Goal: Task Accomplishment & Management: Manage account settings

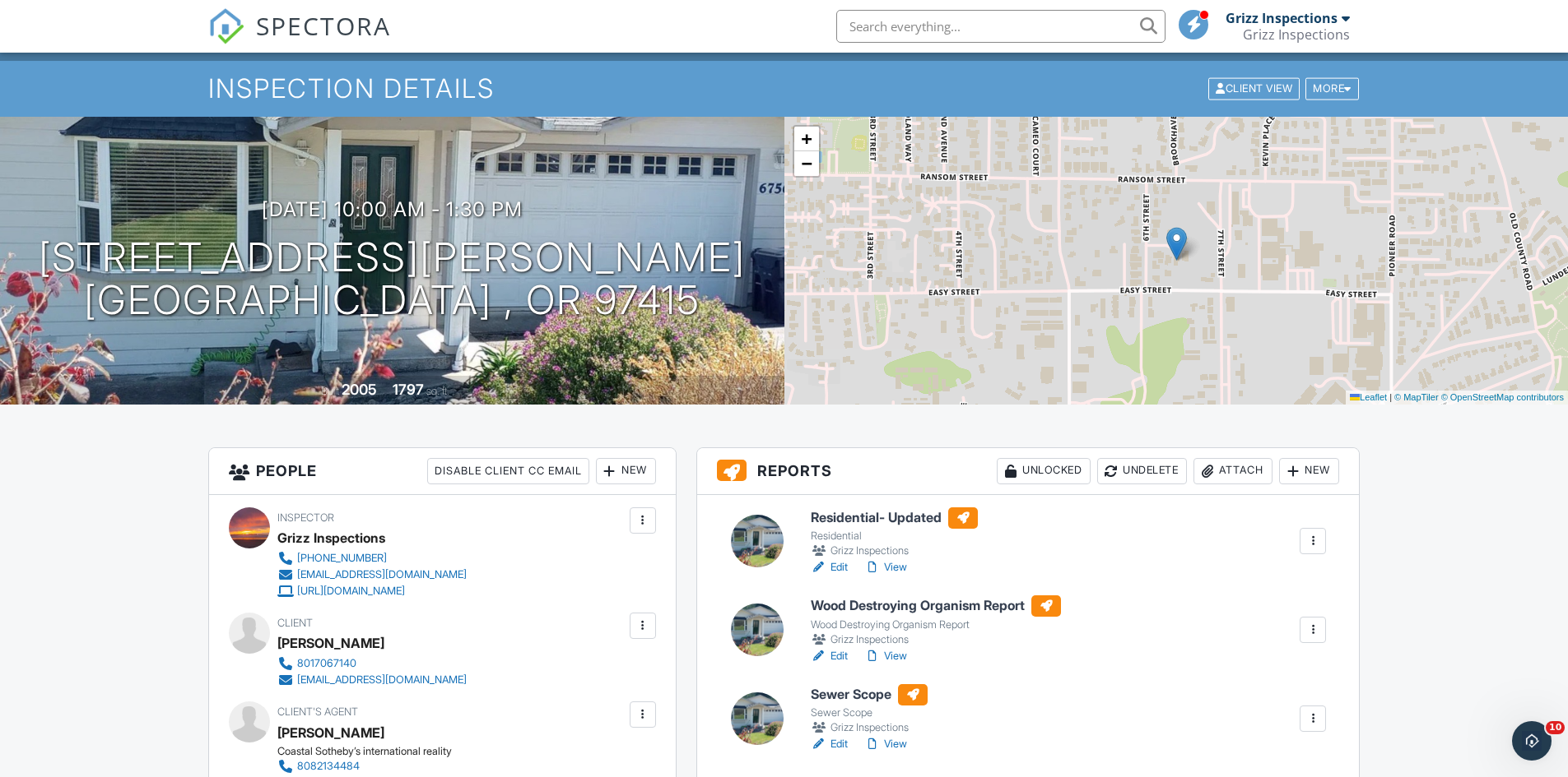
scroll to position [164, 0]
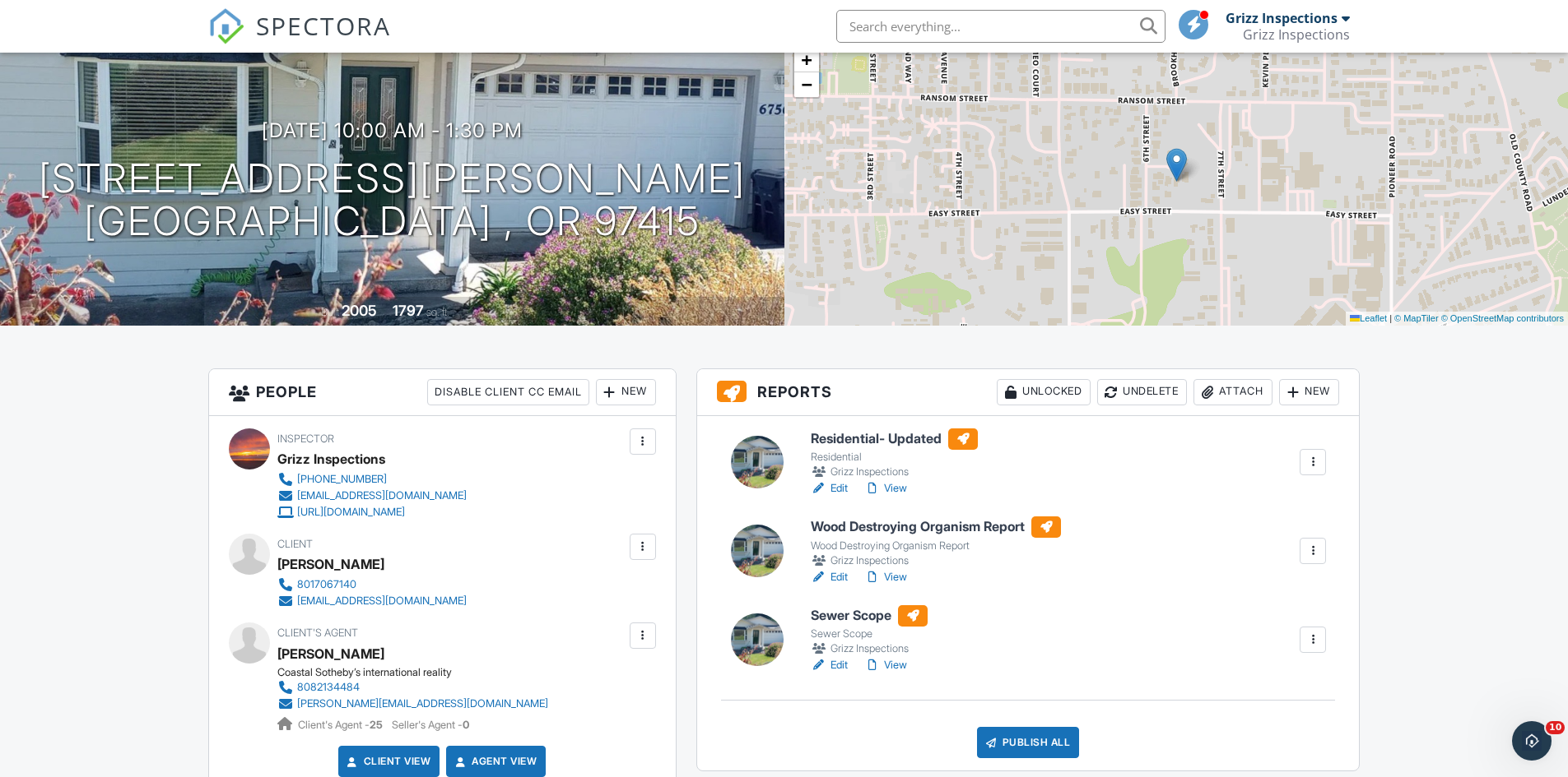
click at [1320, 642] on div at bounding box center [1313, 640] width 17 height 17
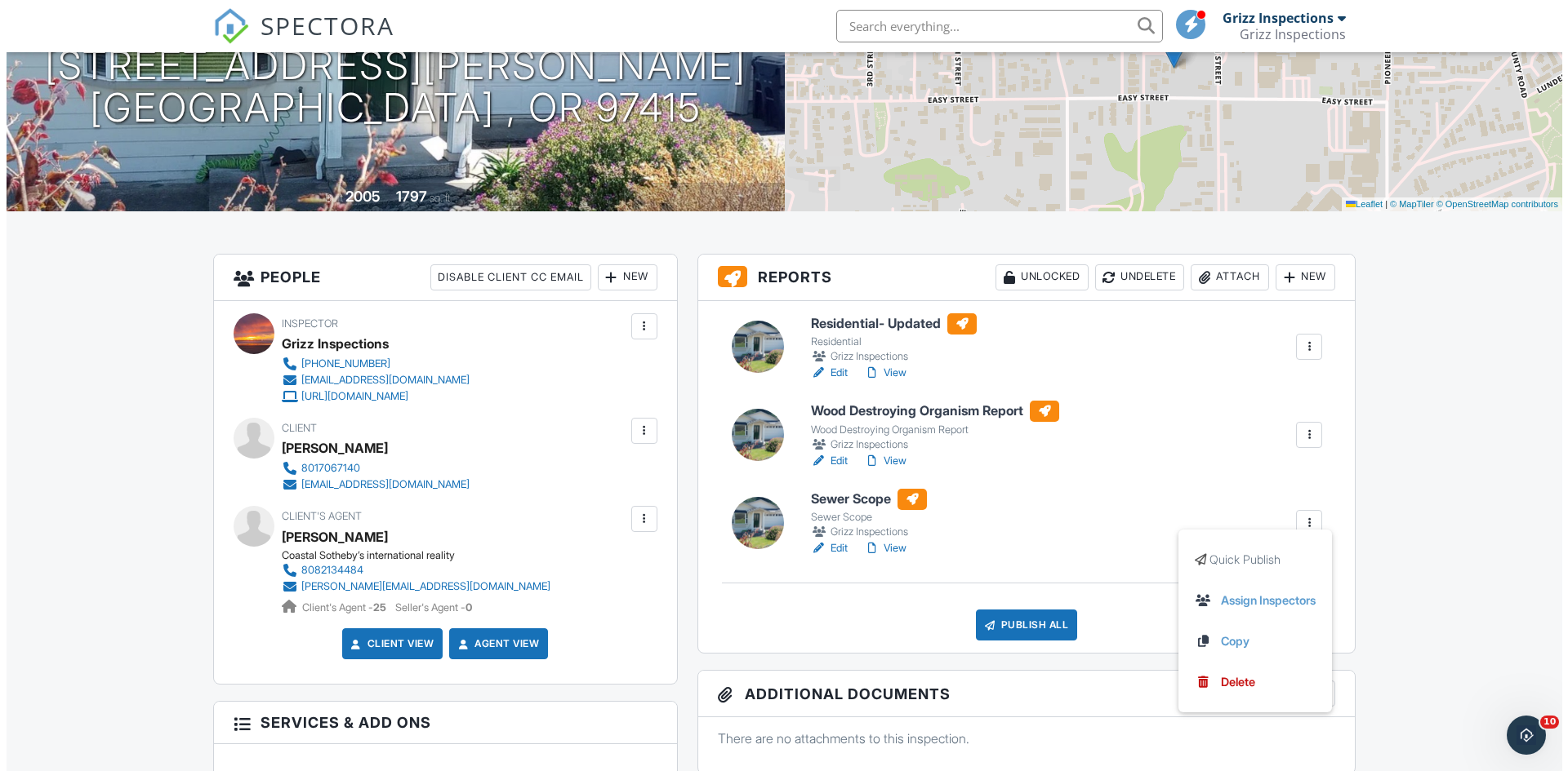
scroll to position [408, 0]
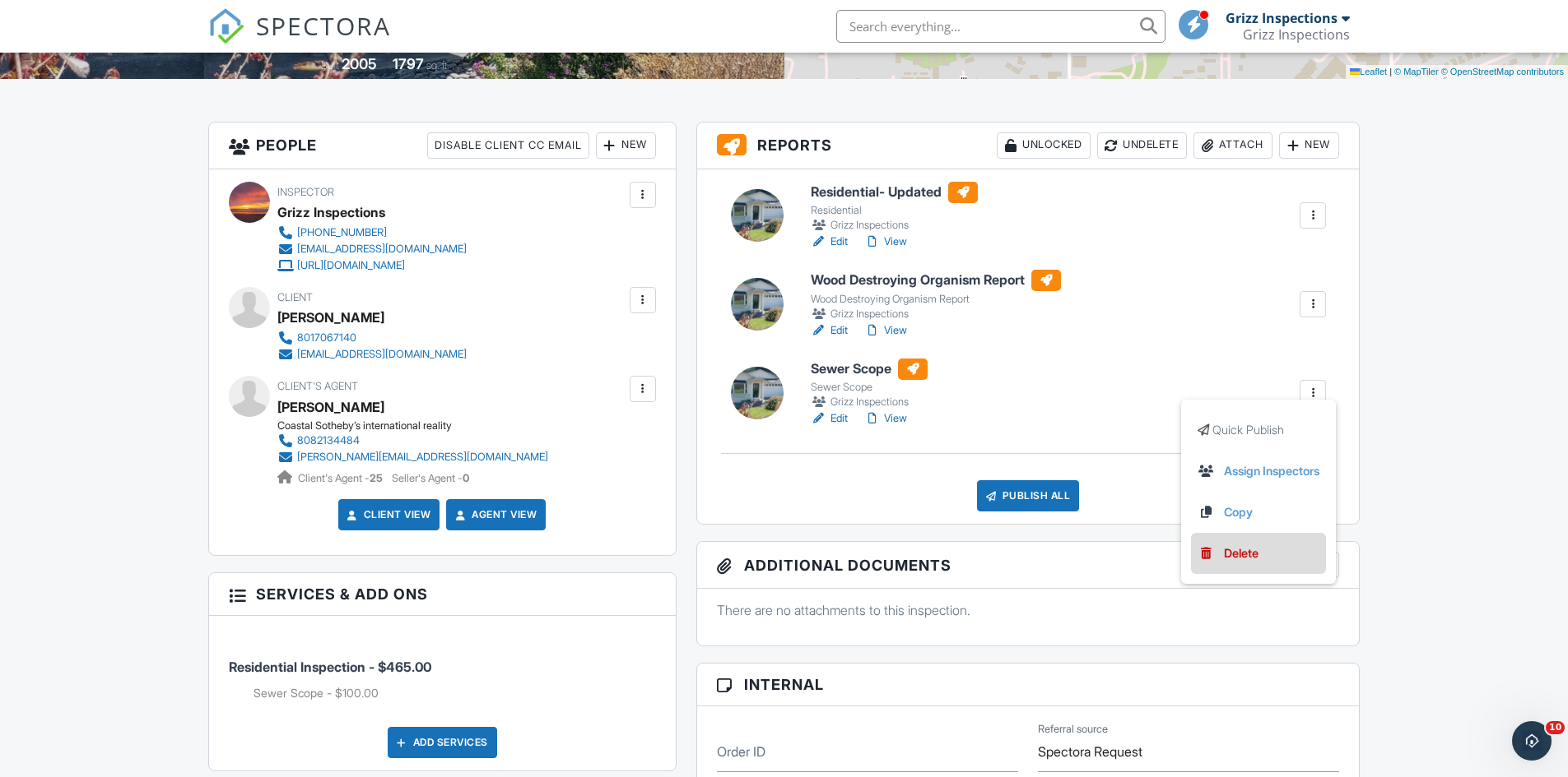
click at [1223, 554] on div "Delete" at bounding box center [1241, 553] width 35 height 18
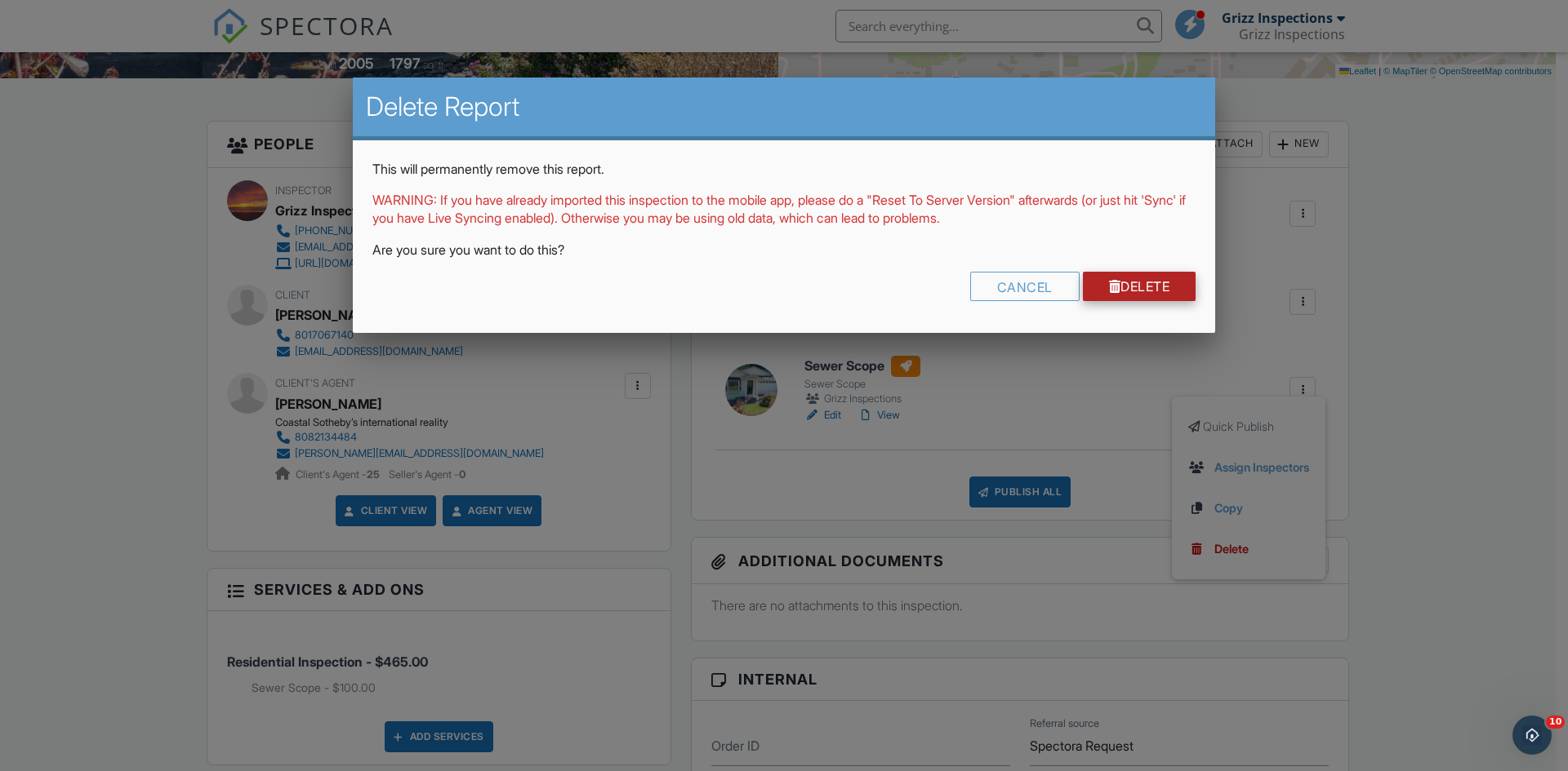
click at [1145, 291] on link "Delete" at bounding box center [1139, 286] width 114 height 29
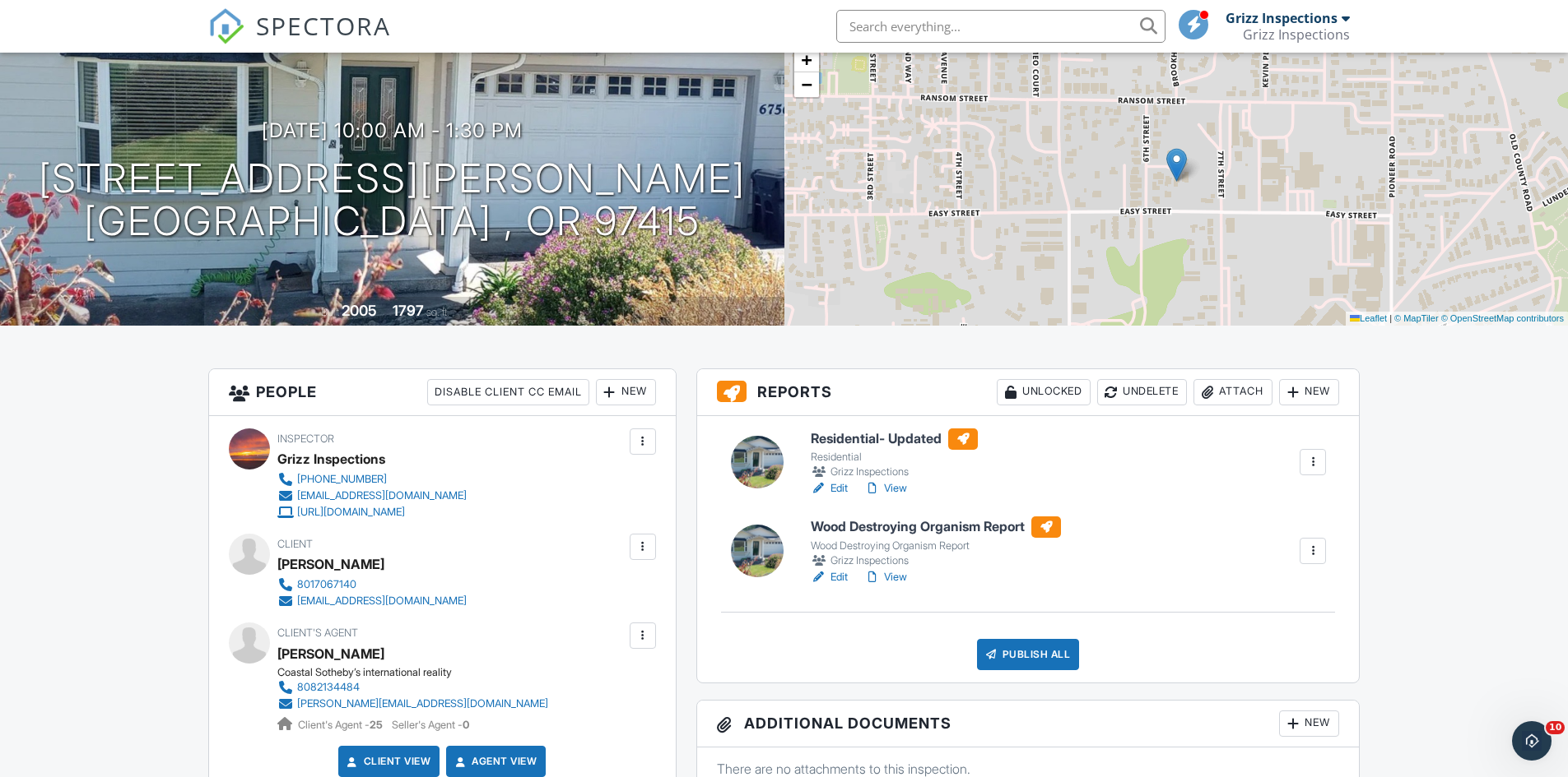
scroll to position [82, 0]
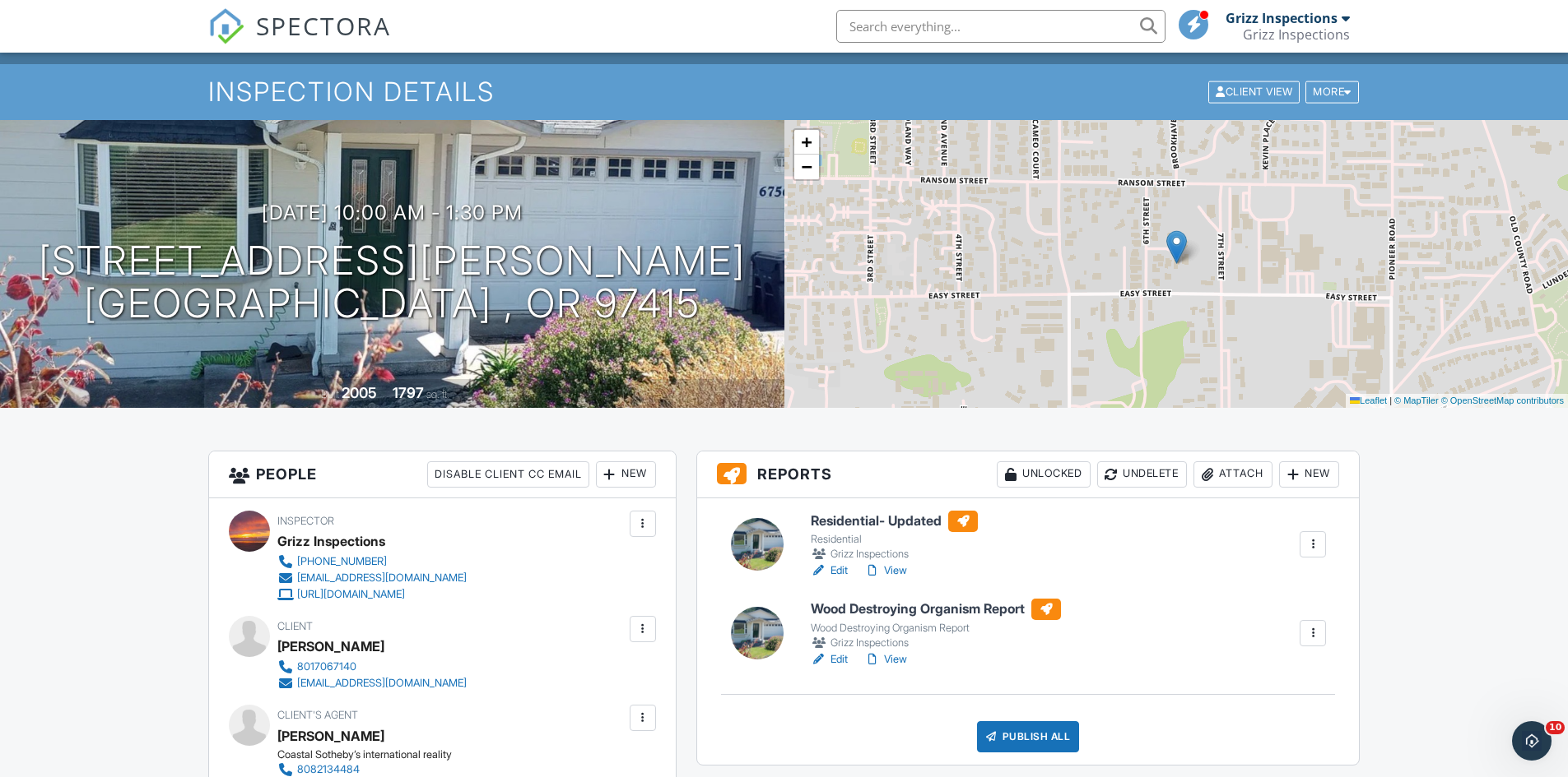
click at [840, 571] on link "Edit" at bounding box center [829, 571] width 37 height 17
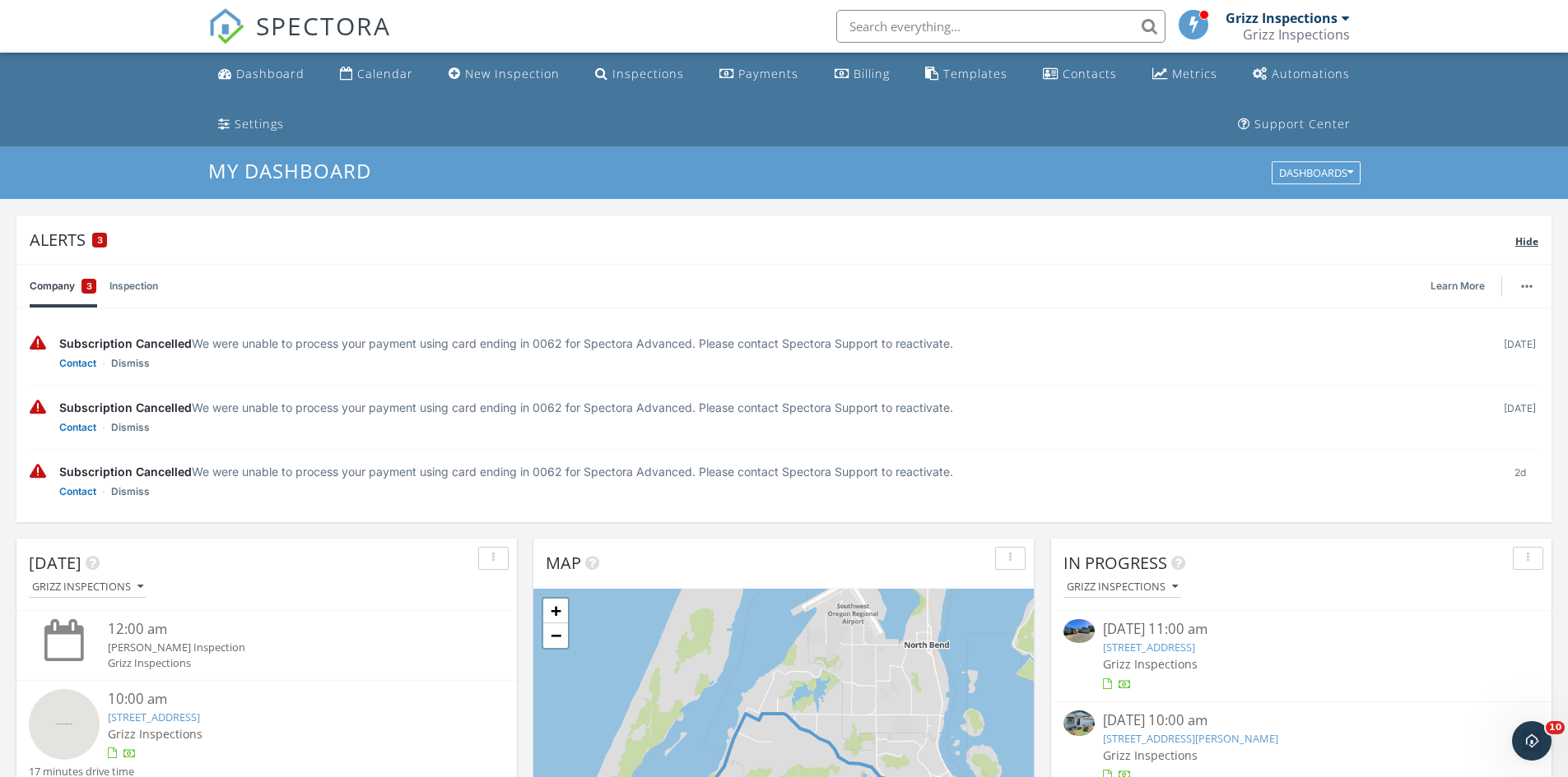
click at [1535, 243] on span "Hide" at bounding box center [1527, 241] width 23 height 14
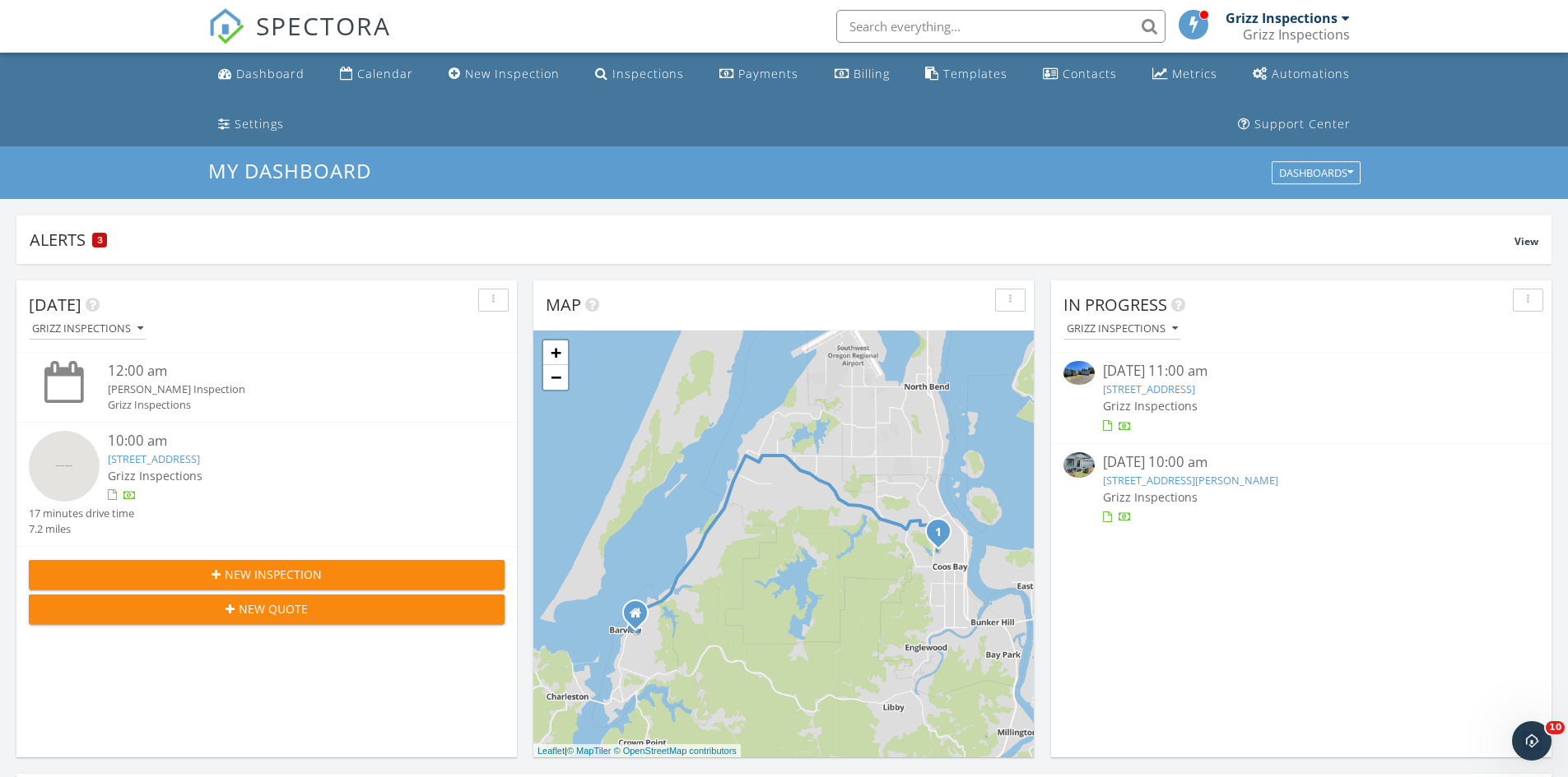
click at [1140, 482] on link "6756 Jasmine Ct, Brookings , OR 97415" at bounding box center [1190, 480] width 175 height 15
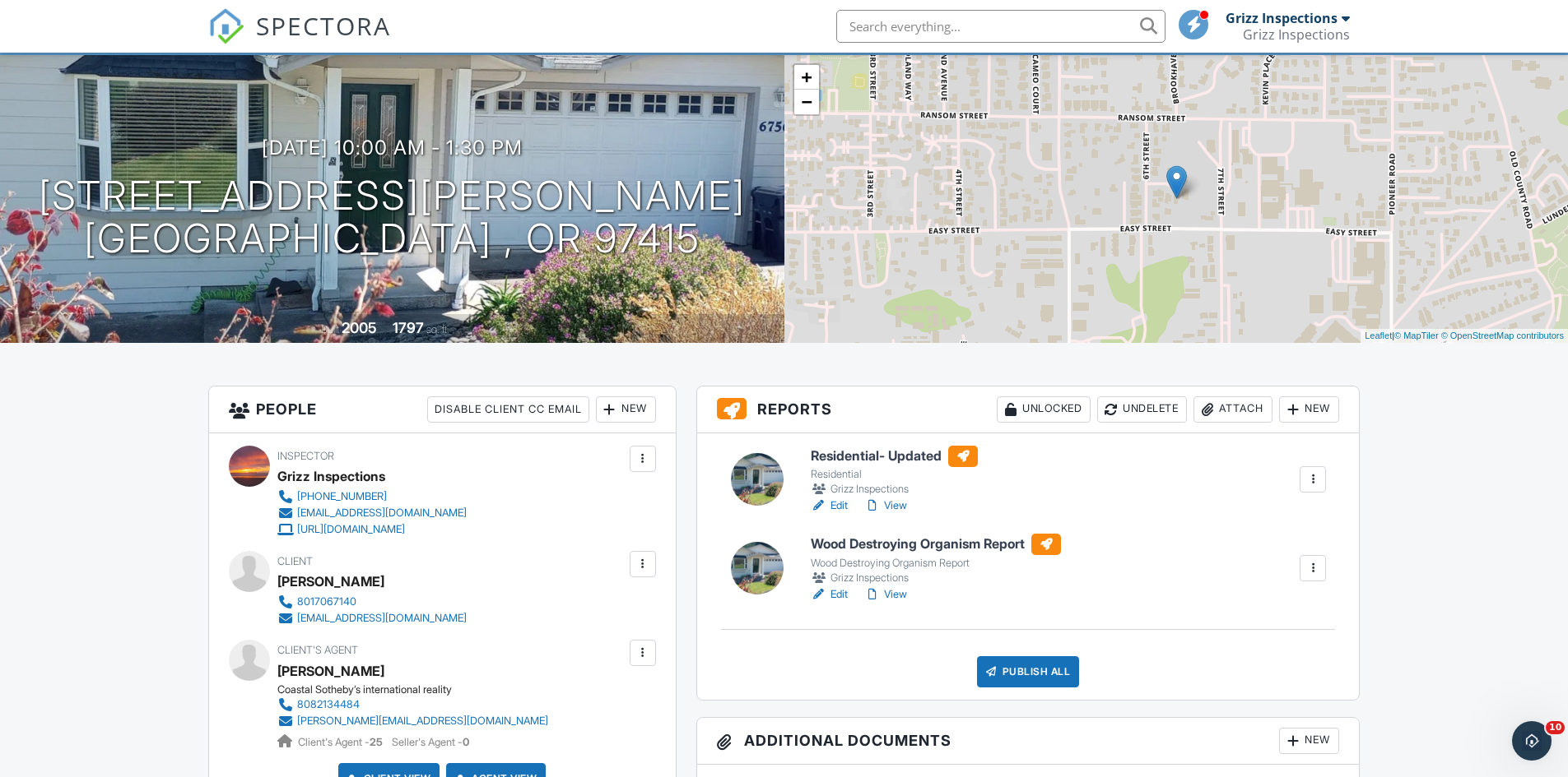
scroll to position [164, 0]
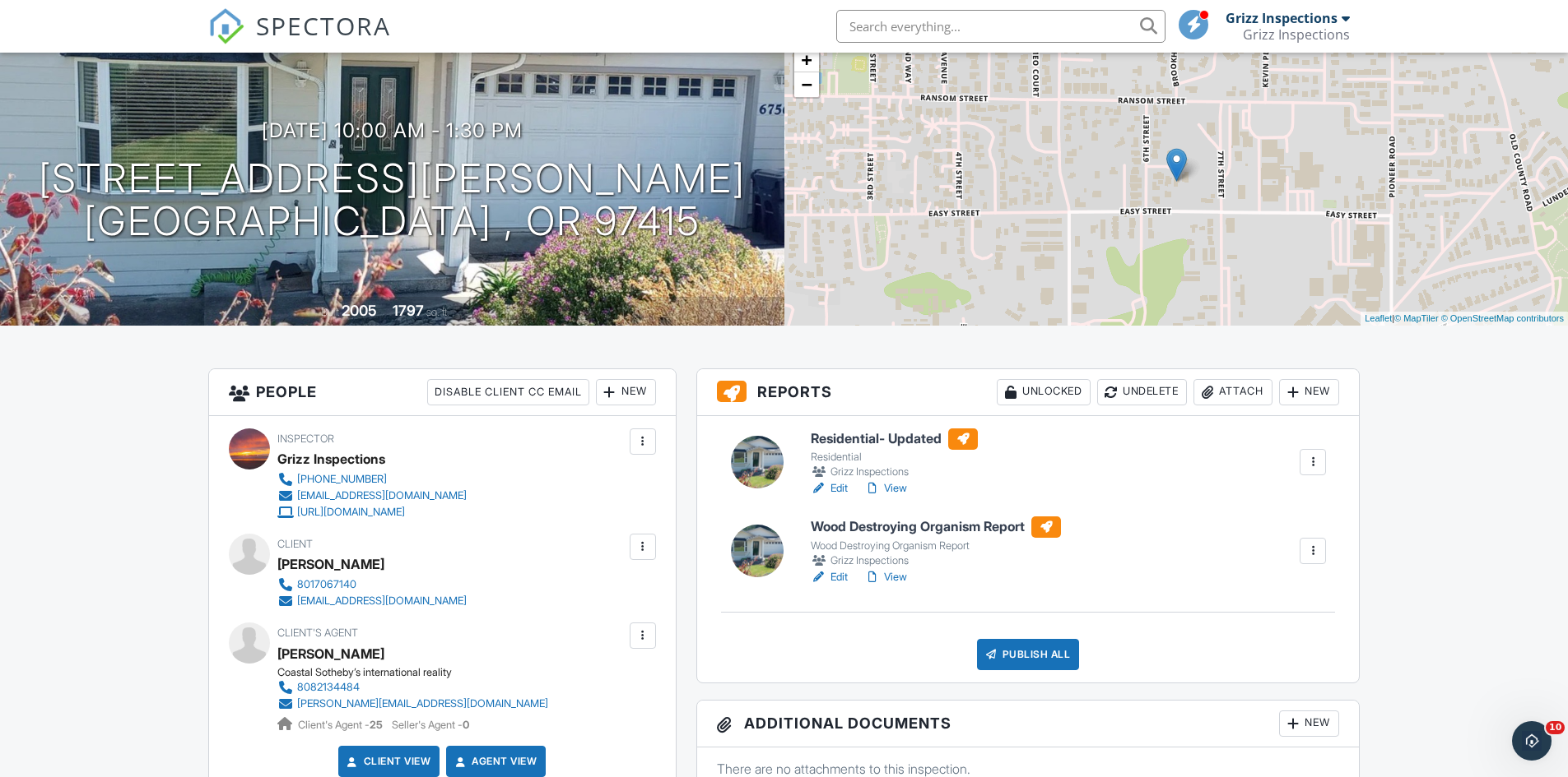
click at [842, 492] on link "Edit" at bounding box center [829, 489] width 37 height 17
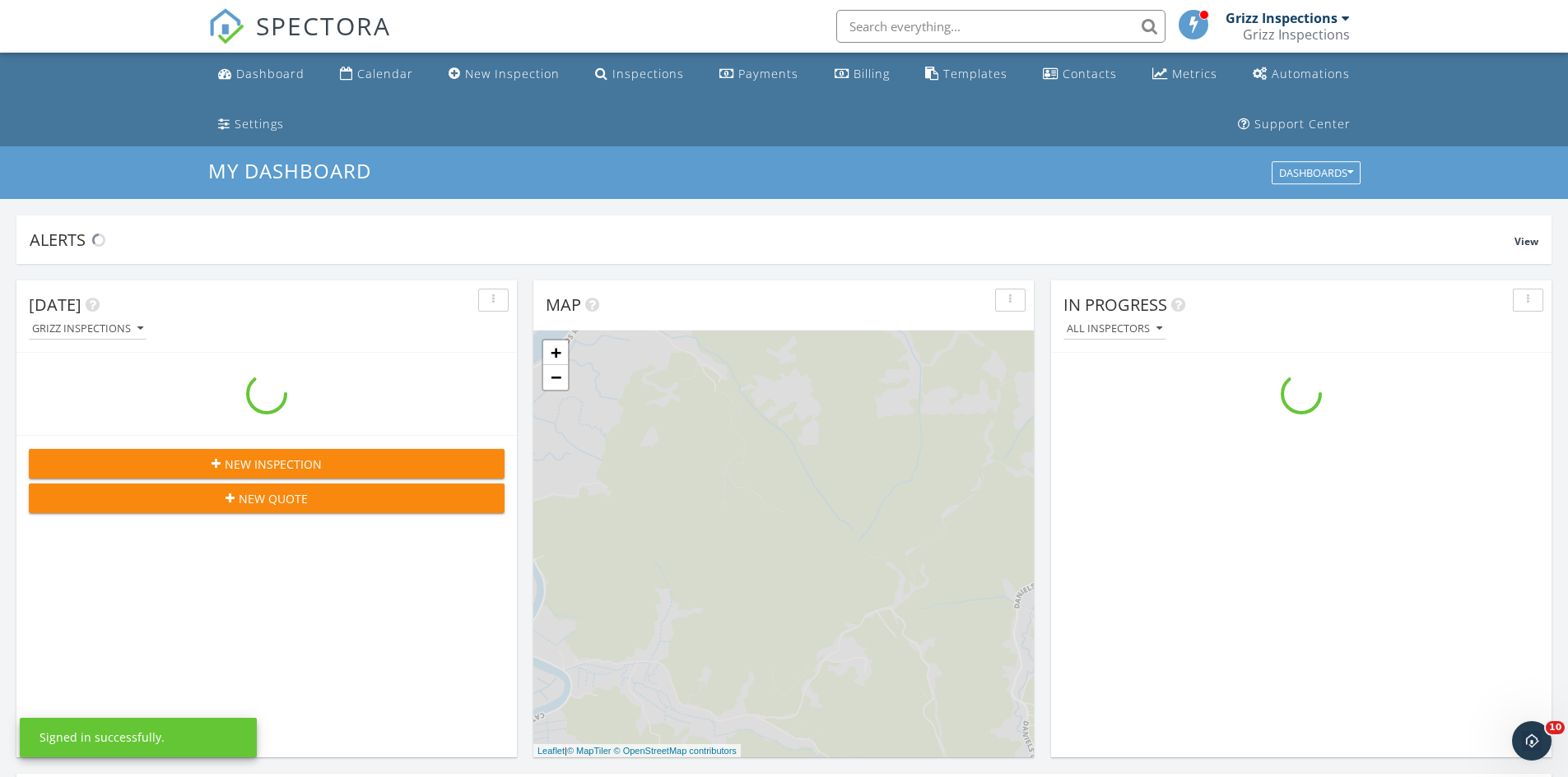
scroll to position [1523, 1593]
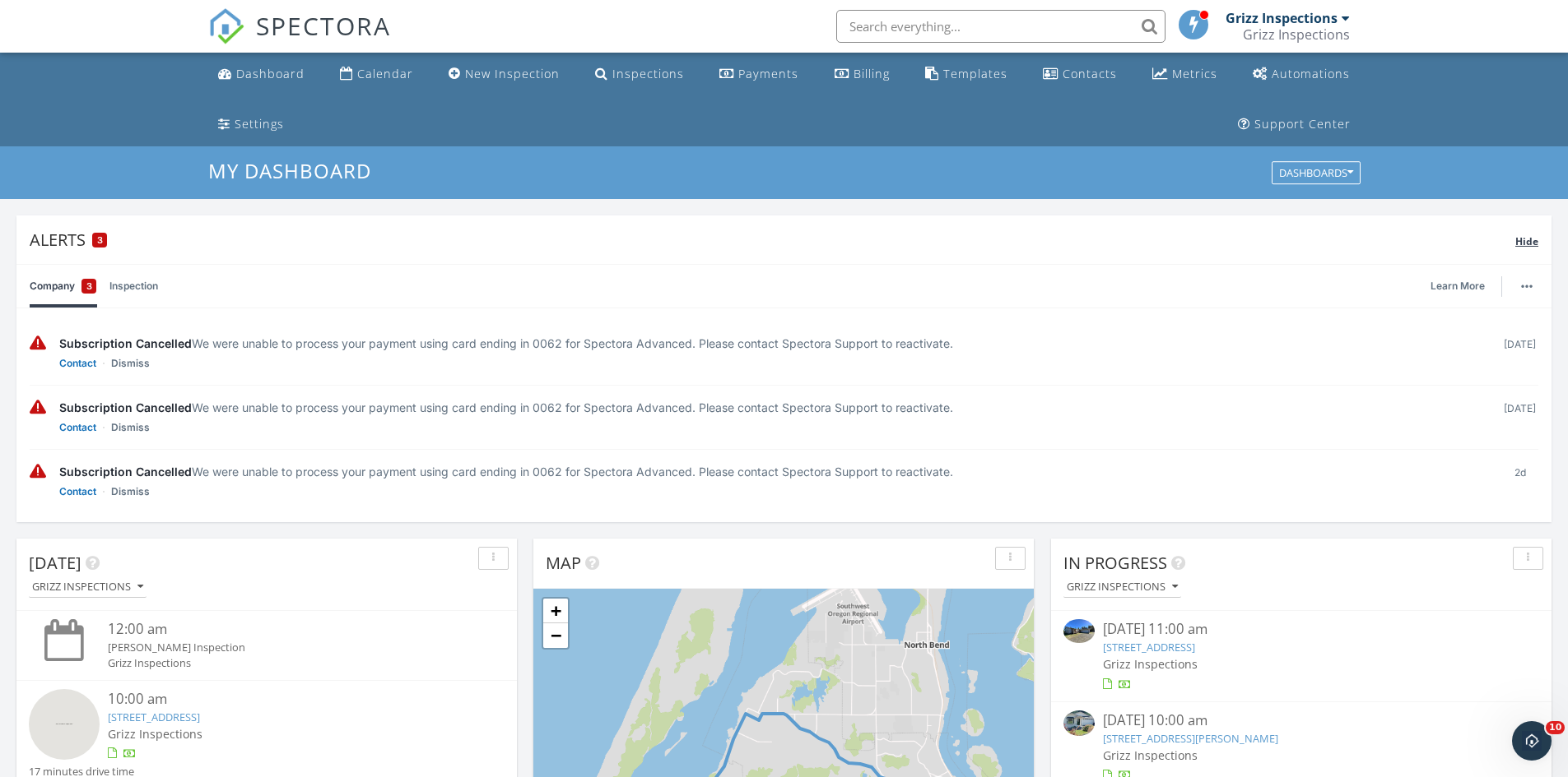
click at [1526, 246] on span "Hide" at bounding box center [1527, 241] width 23 height 14
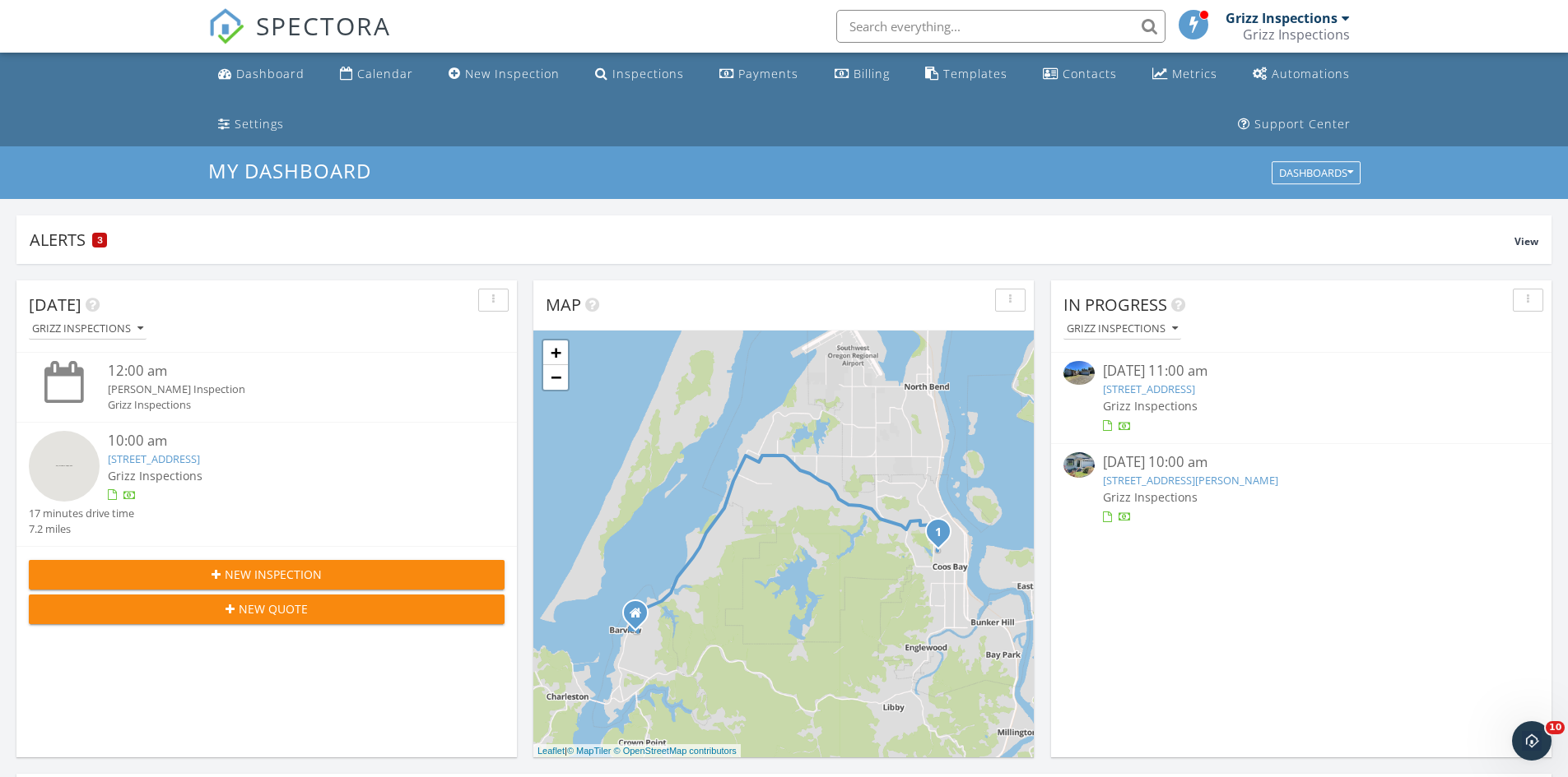
click at [1138, 480] on link "6756 Jasmine Ct, Brookings , OR 97415" at bounding box center [1190, 480] width 175 height 15
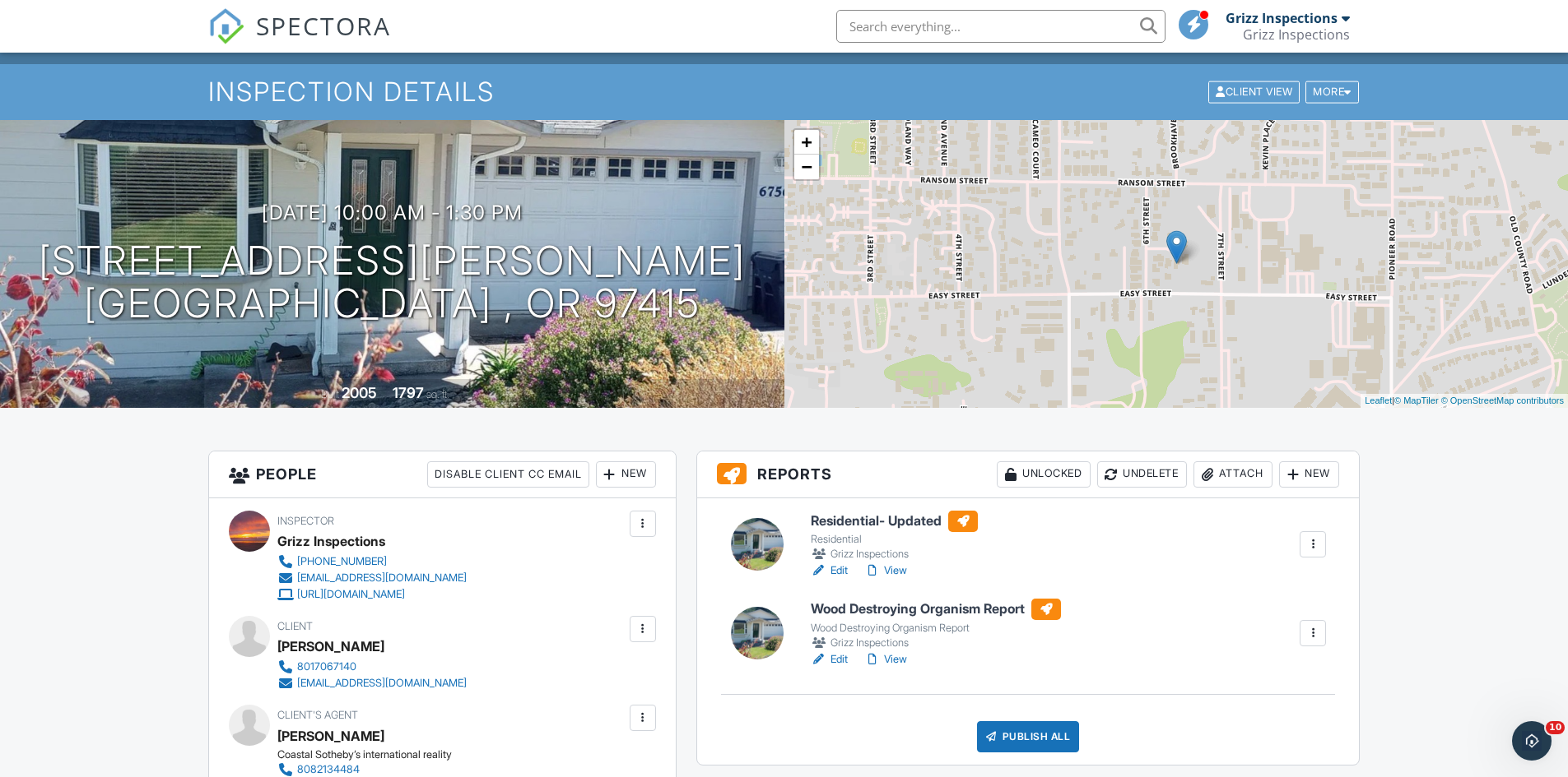
scroll to position [164, 0]
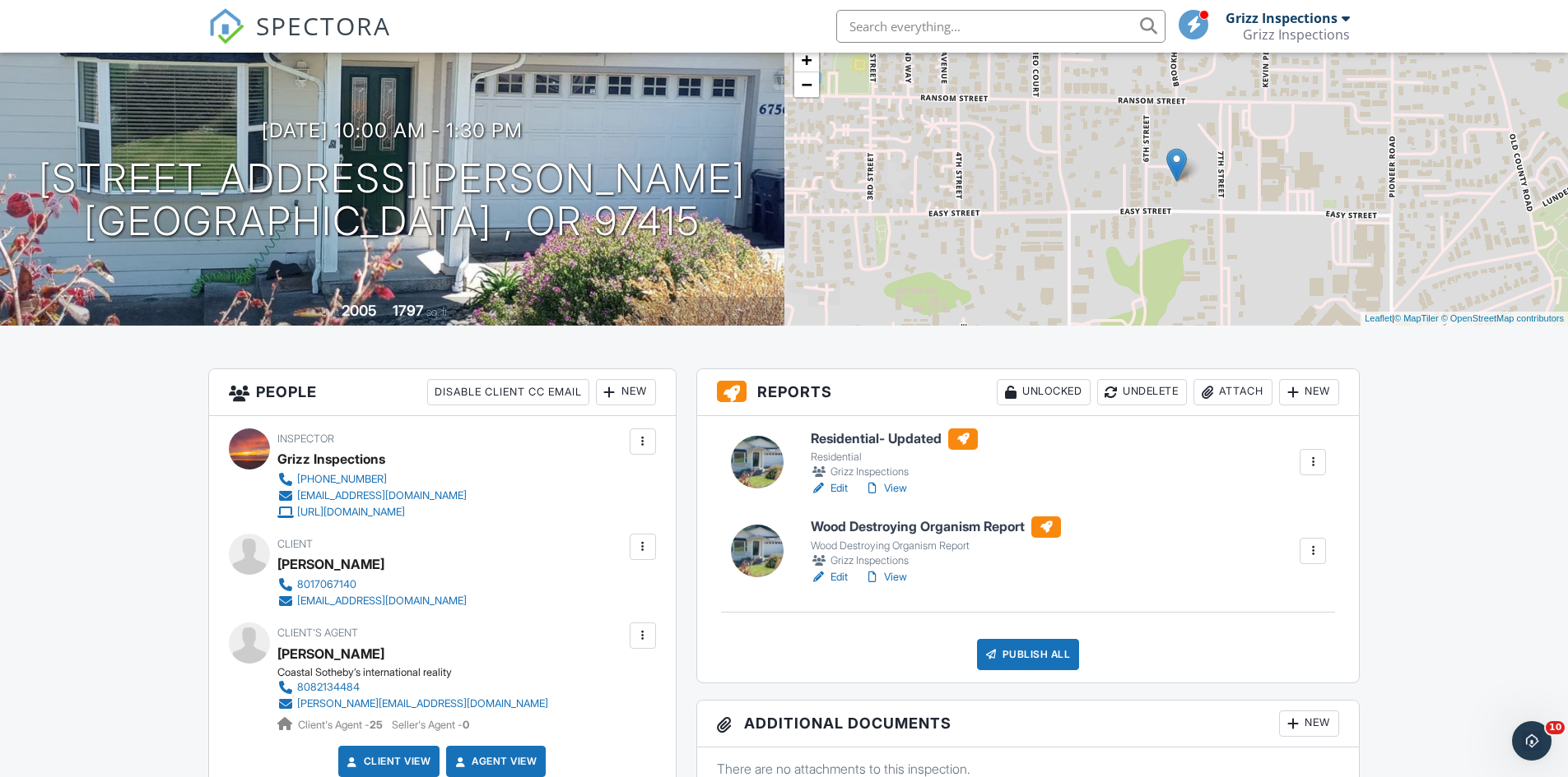
click at [840, 487] on link "Edit" at bounding box center [829, 489] width 37 height 17
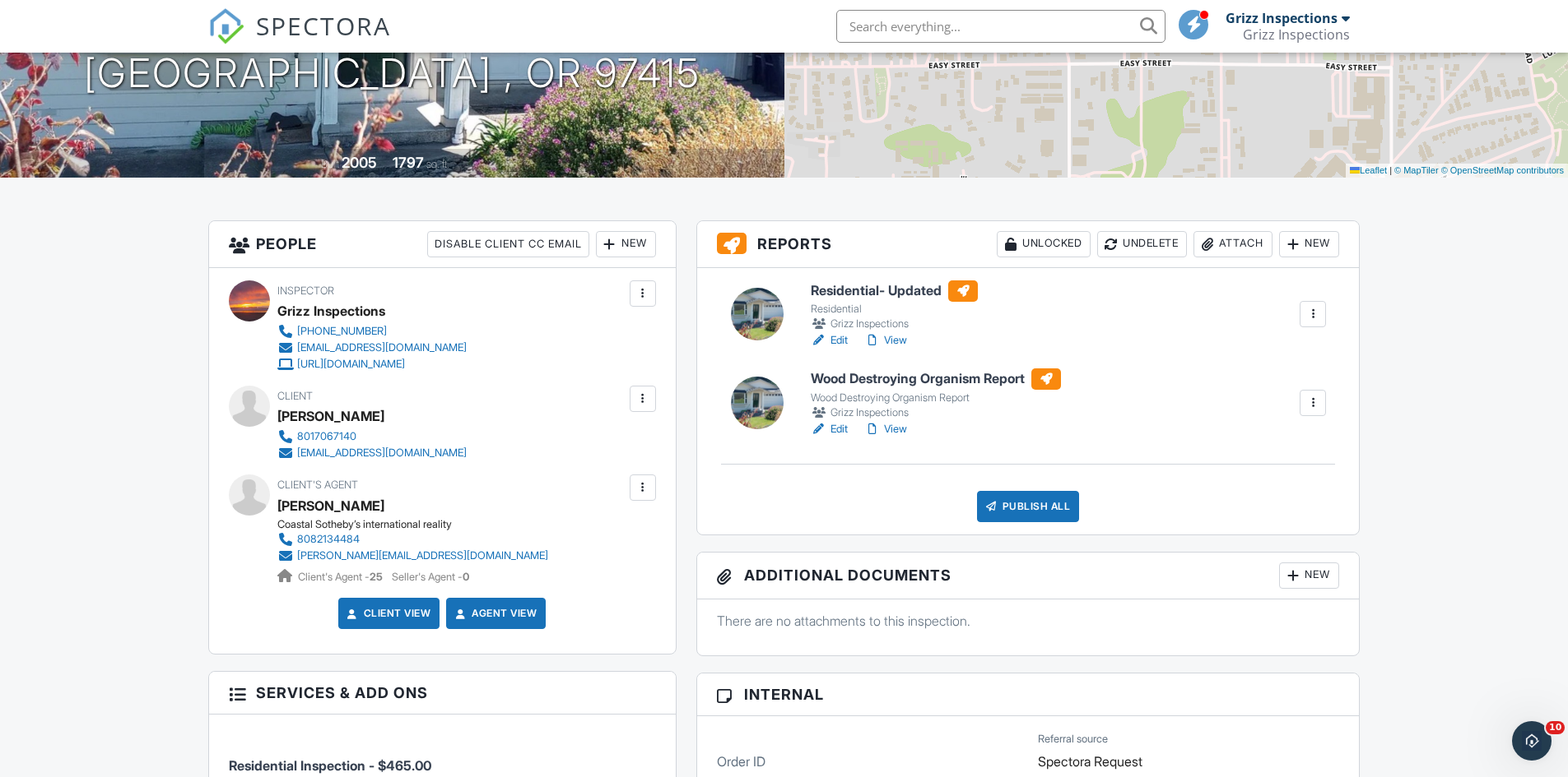
scroll to position [329, 0]
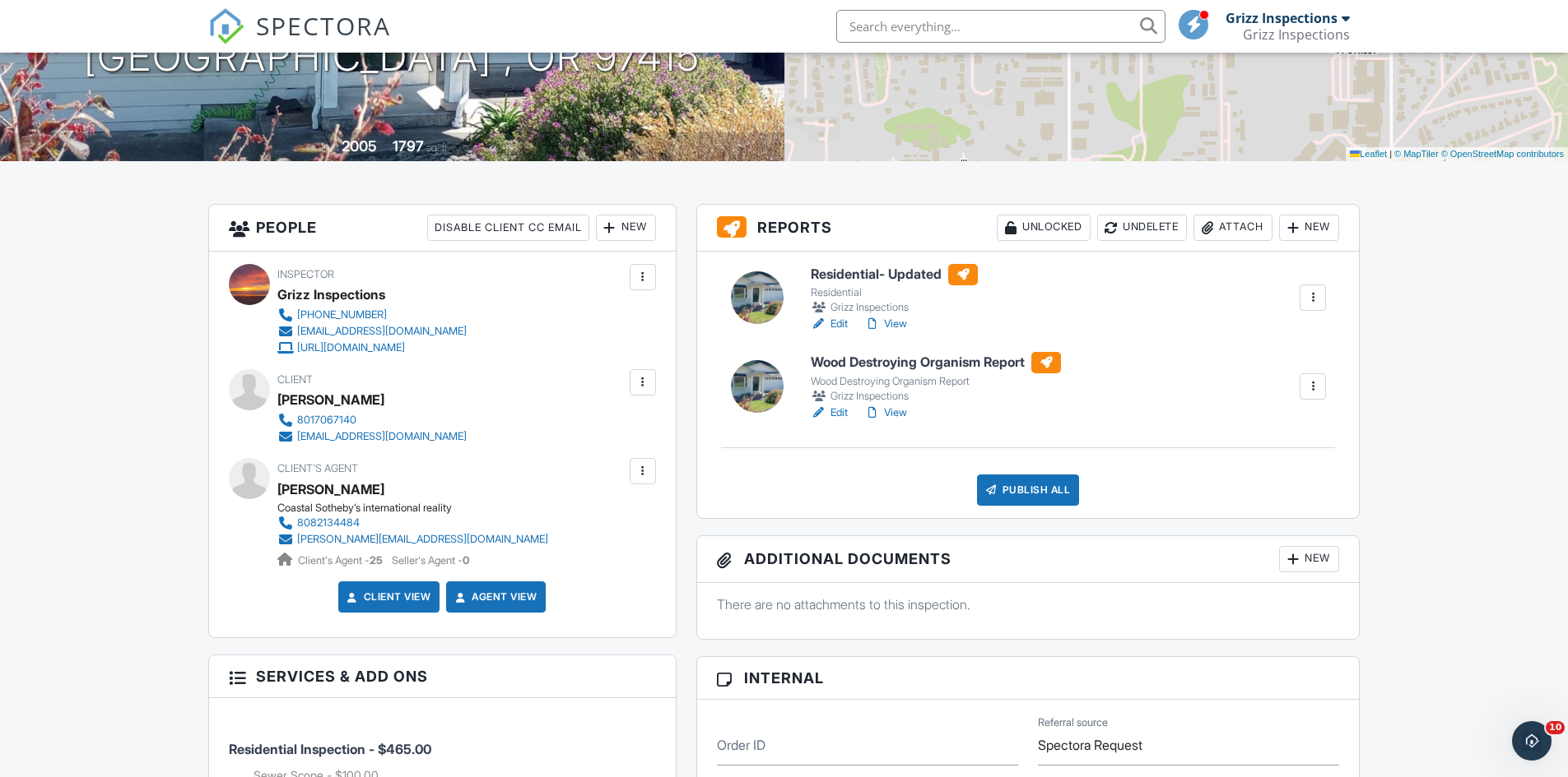
click at [413, 603] on link "Client View" at bounding box center [387, 597] width 87 height 17
click at [846, 412] on link "Edit" at bounding box center [829, 413] width 37 height 17
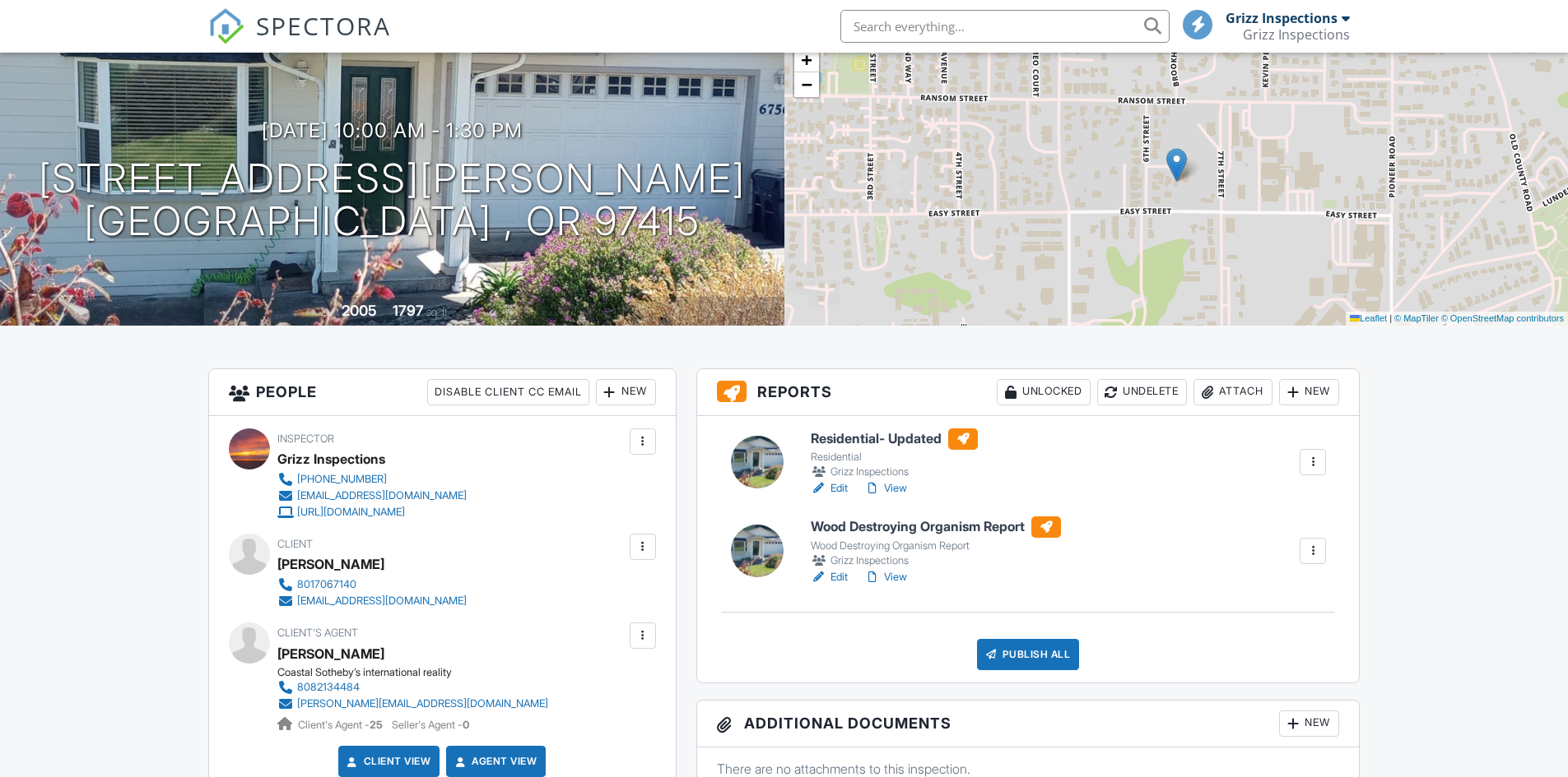
click at [889, 487] on link "View" at bounding box center [885, 489] width 43 height 17
click at [899, 577] on link "View" at bounding box center [885, 577] width 43 height 17
